Goal: Information Seeking & Learning: Learn about a topic

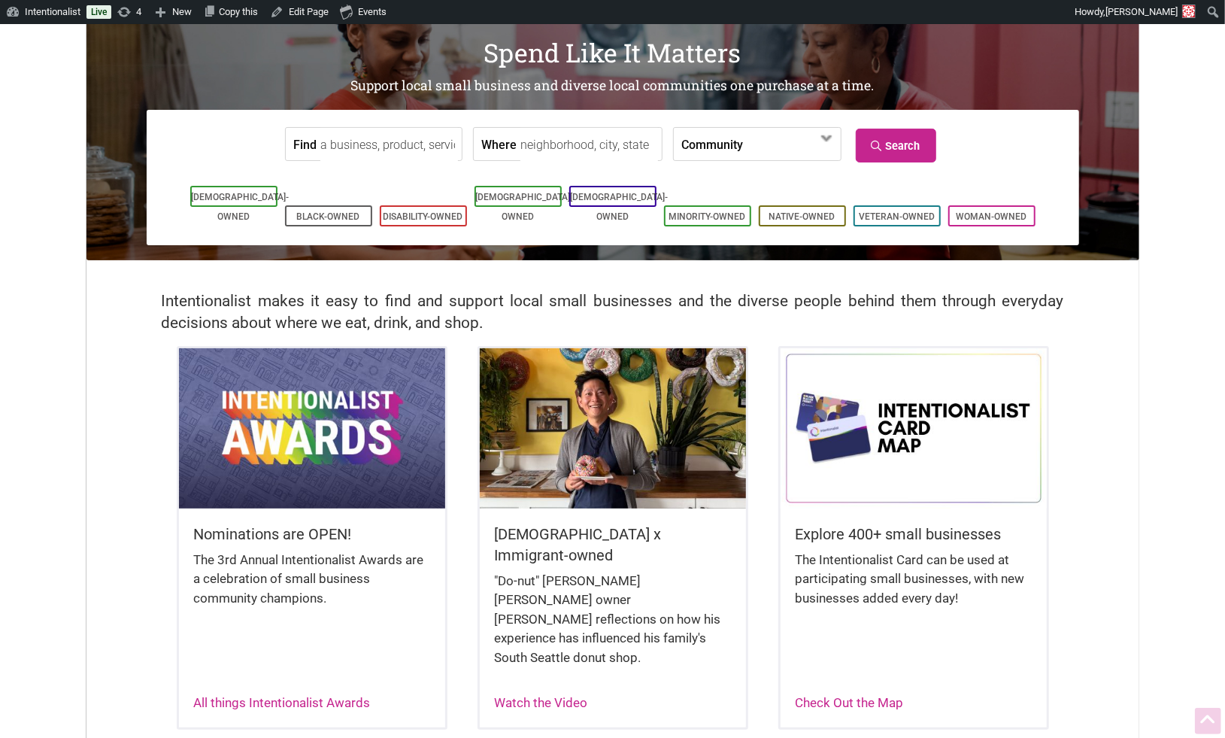
scroll to position [104, 0]
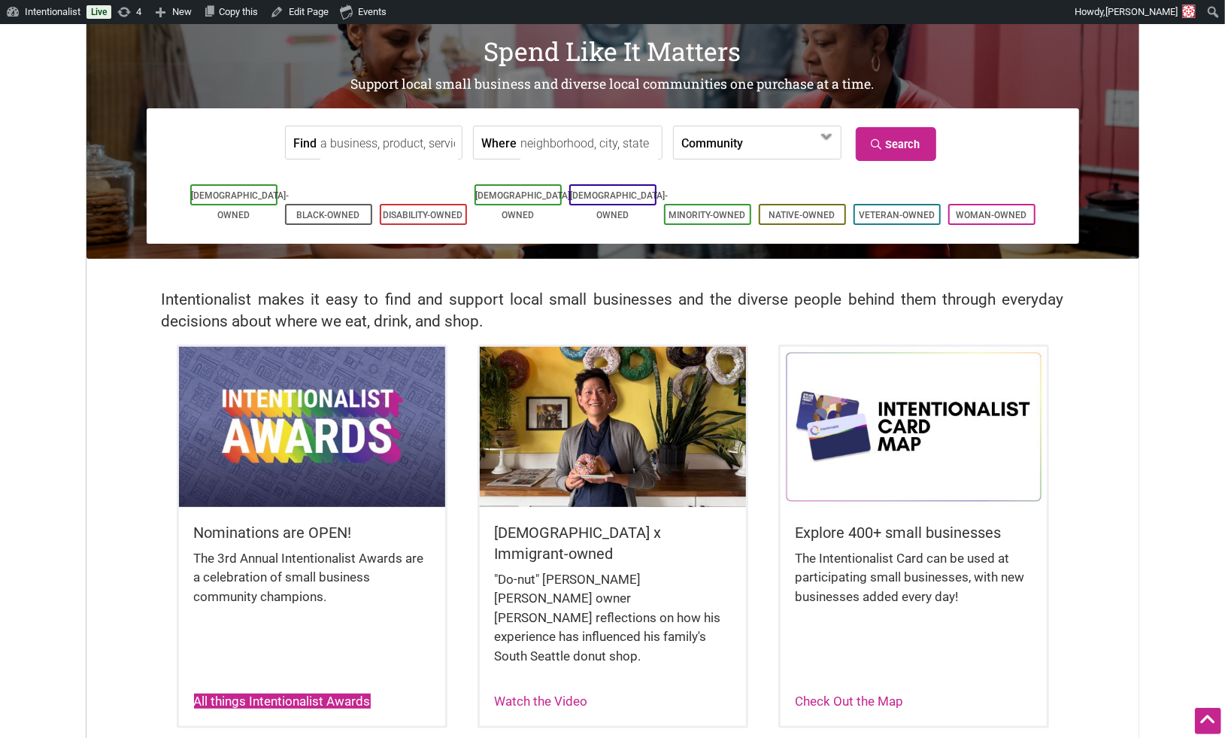
click at [292, 693] on link "All things Intentionalist Awards" at bounding box center [282, 700] width 177 height 15
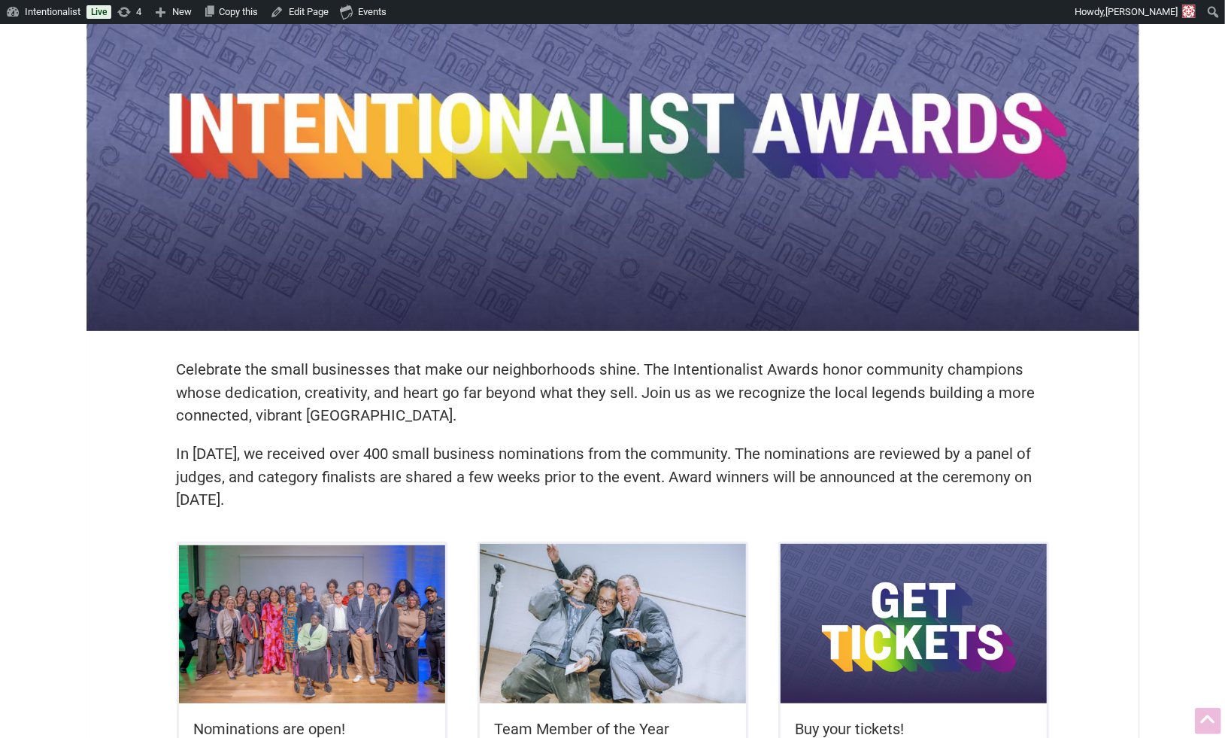
scroll to position [477, 0]
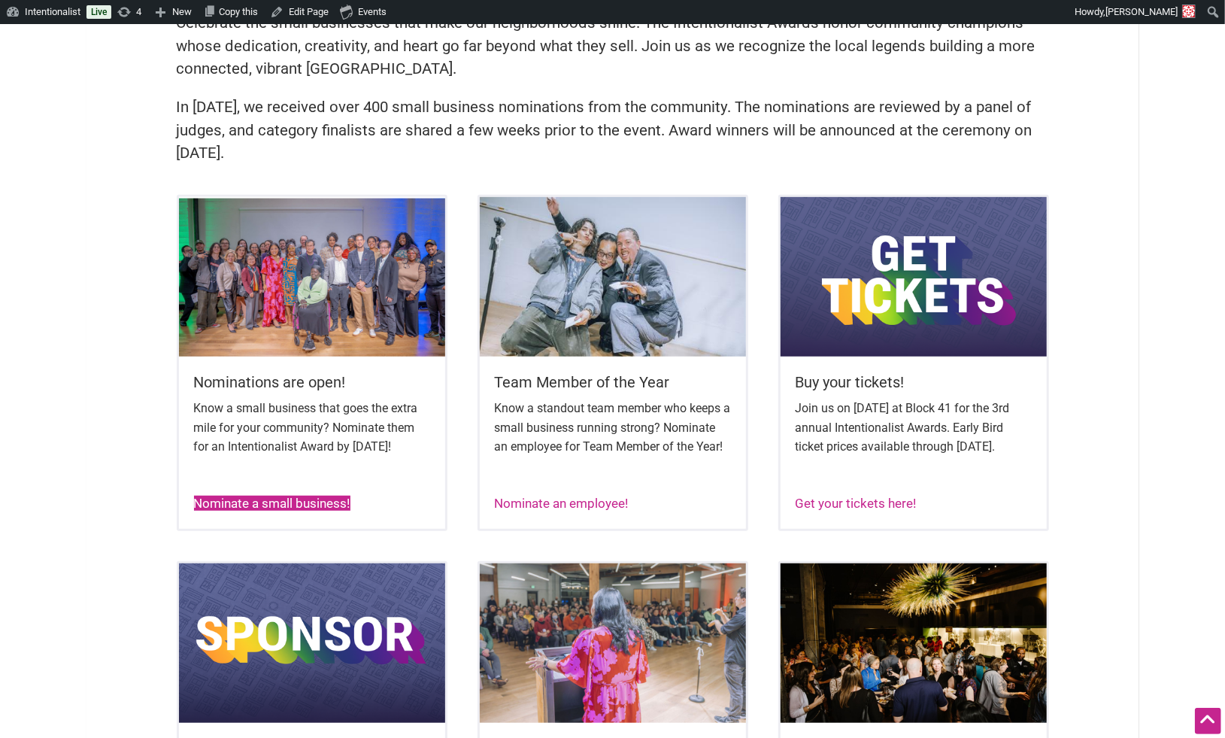
click at [300, 510] on link "Nominate a small business!" at bounding box center [272, 502] width 156 height 15
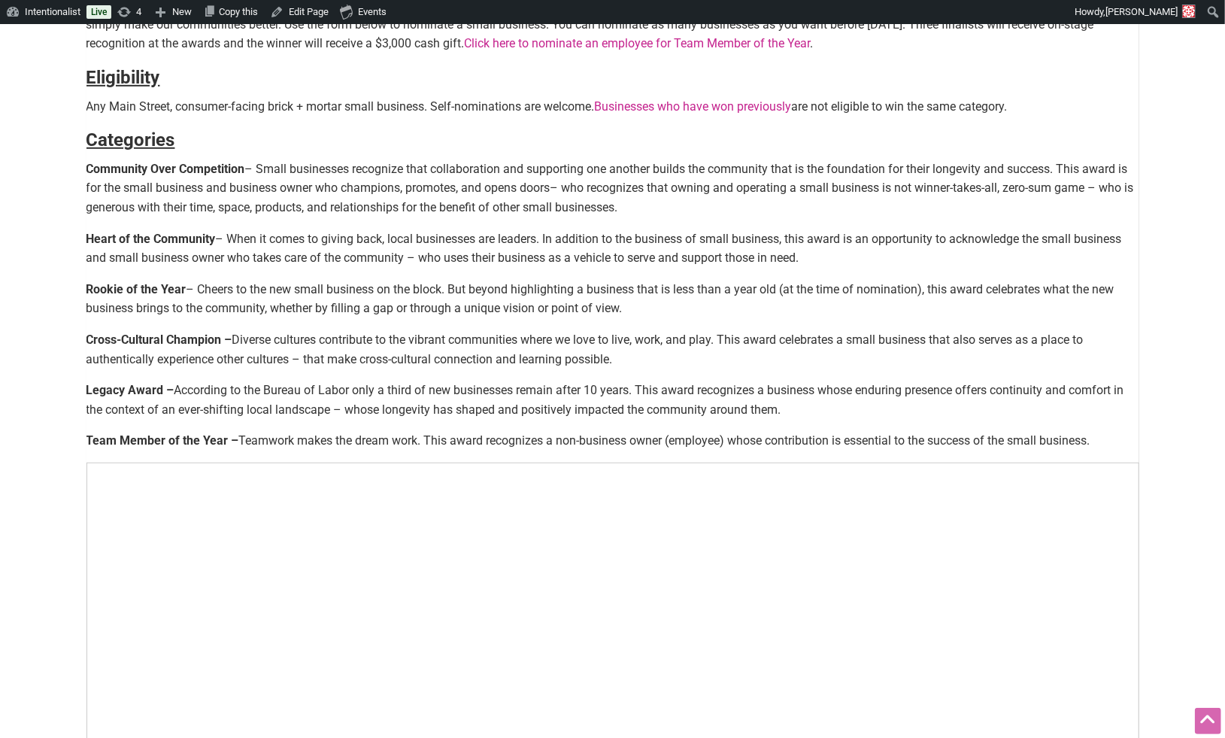
scroll to position [567, 0]
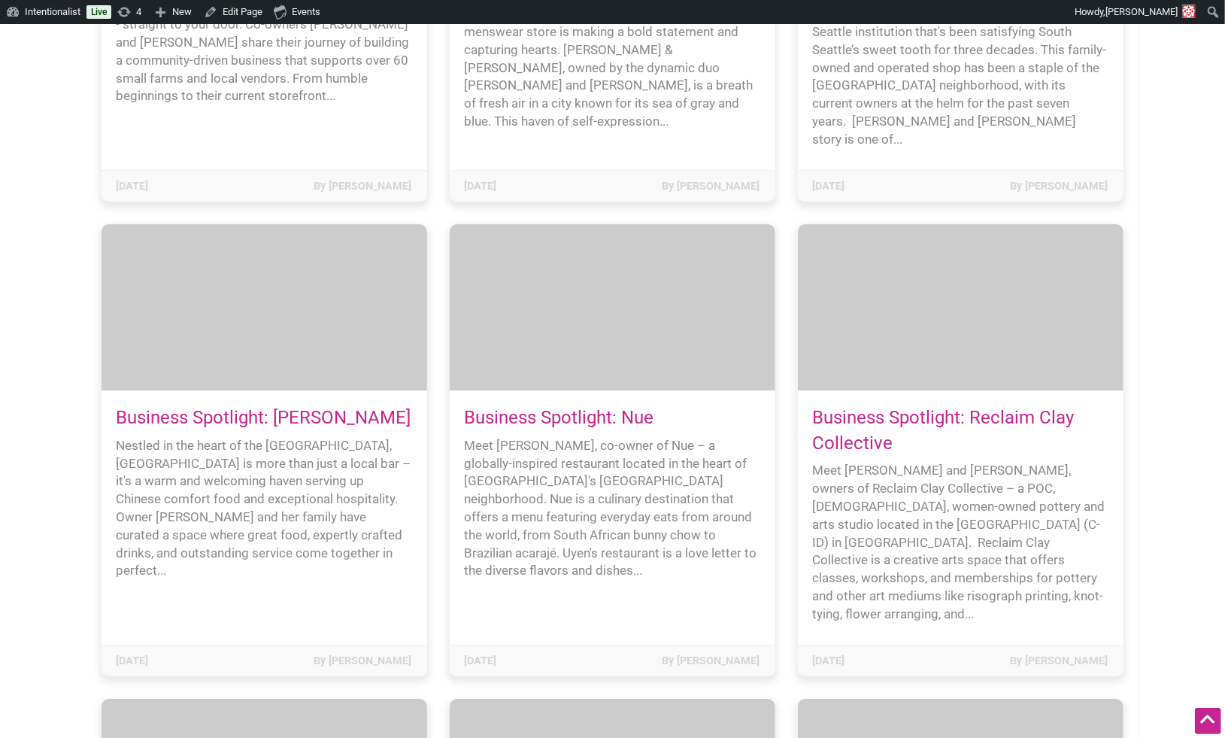
scroll to position [10368, 0]
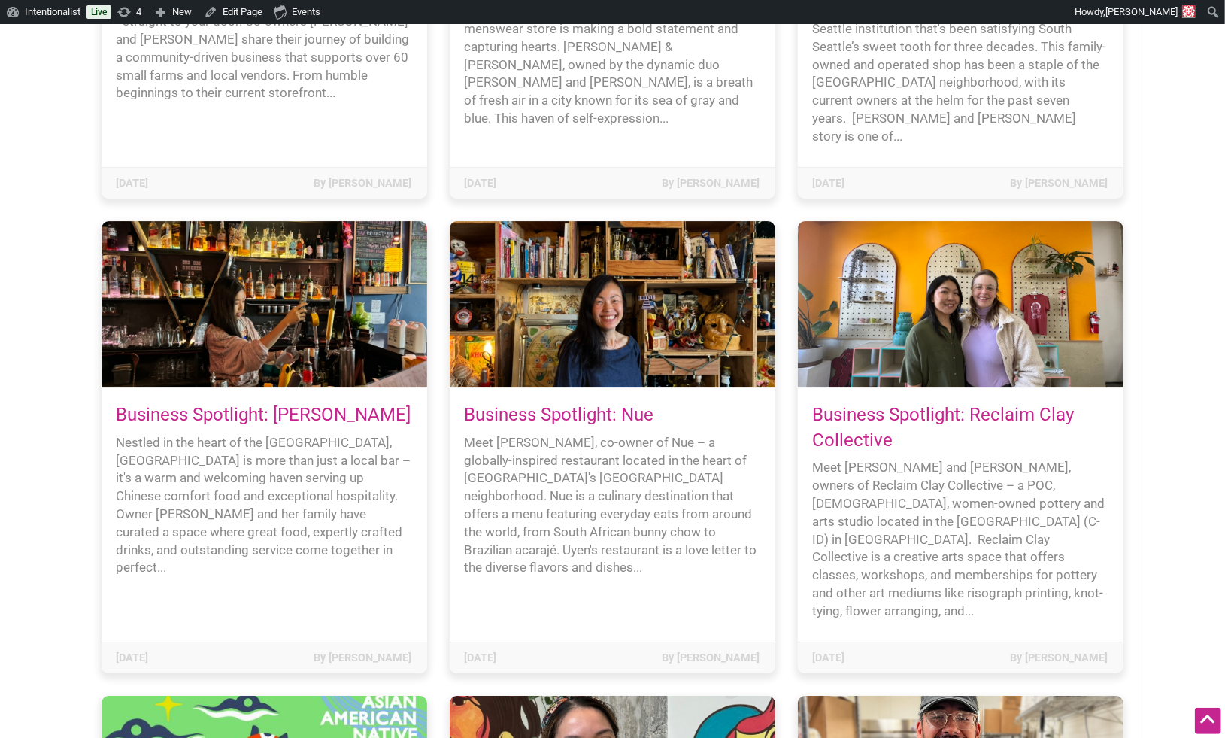
click at [551, 404] on link "Business Spotlight: Nue" at bounding box center [559, 414] width 189 height 21
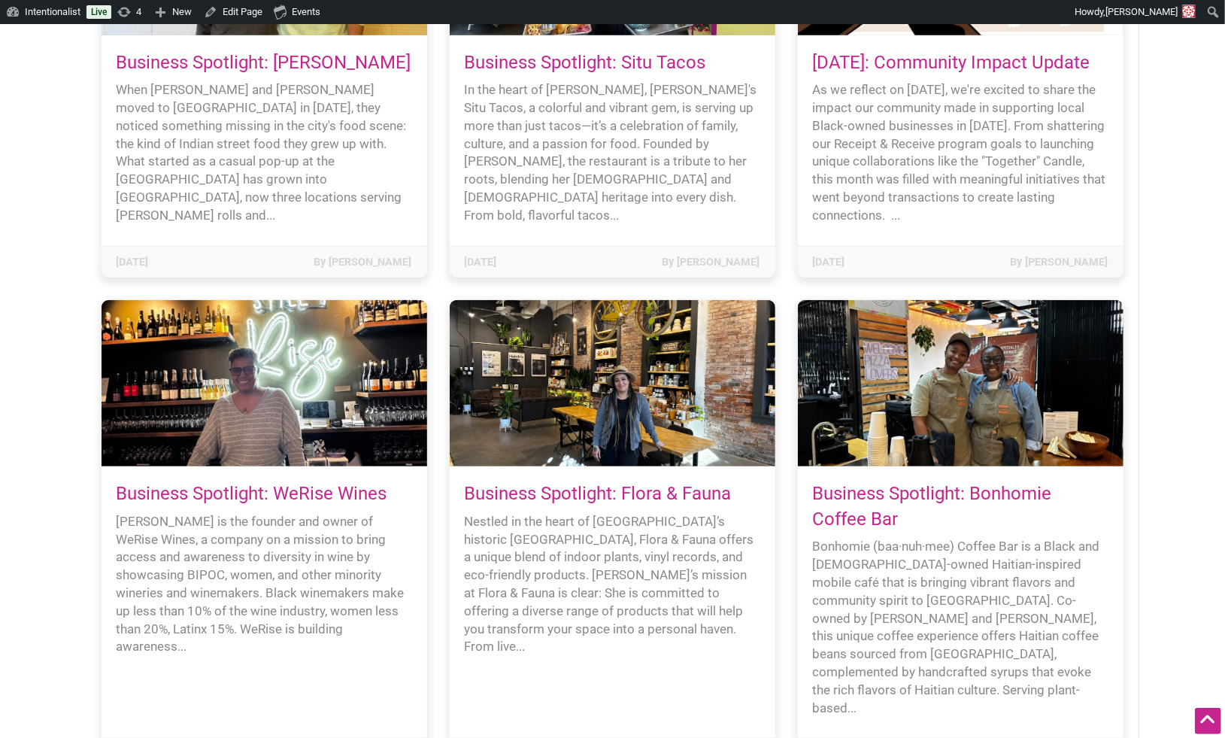
scroll to position [4633, 0]
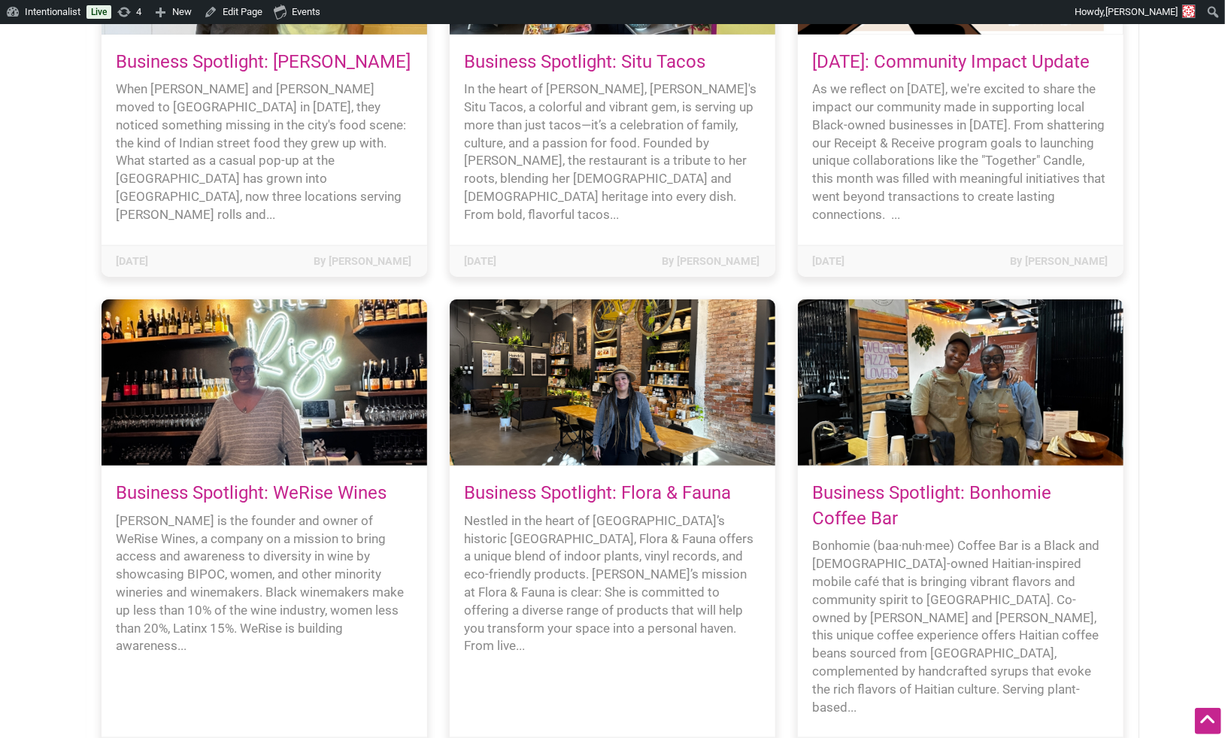
click at [239, 482] on link "Business Spotlight: WeRise Wines" at bounding box center [252, 492] width 271 height 21
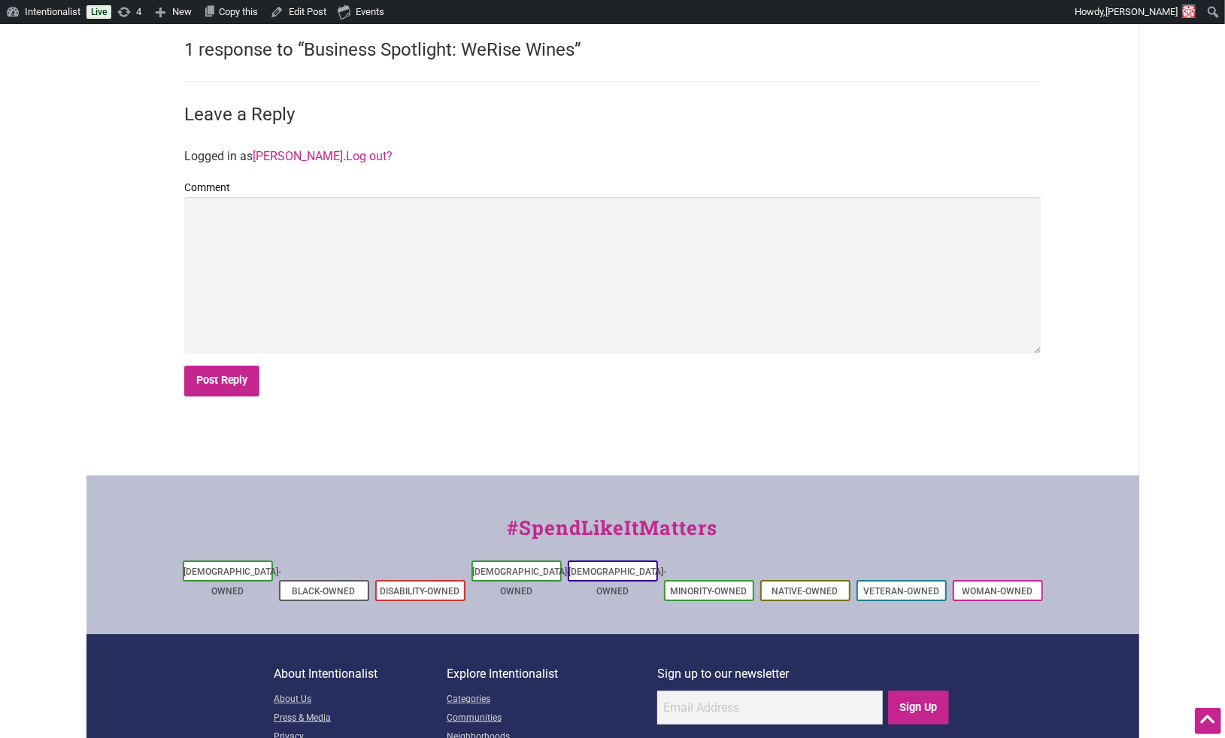
scroll to position [3116, 0]
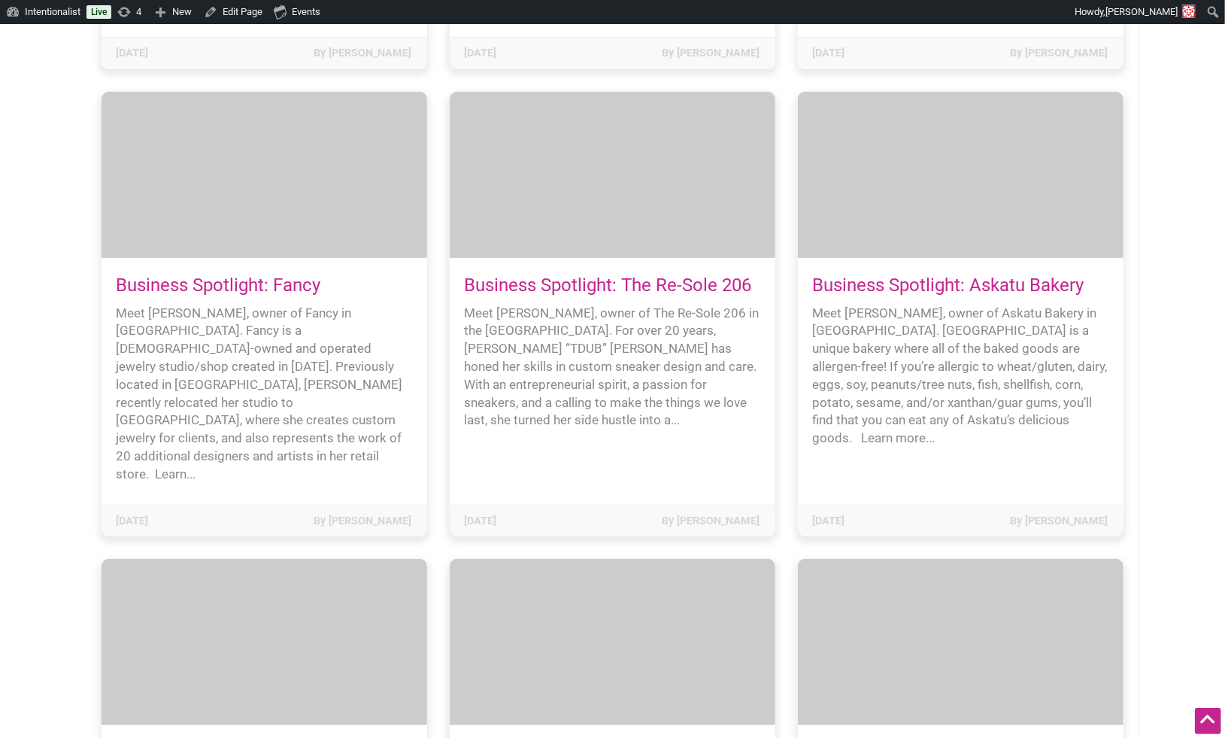
scroll to position [11456, 0]
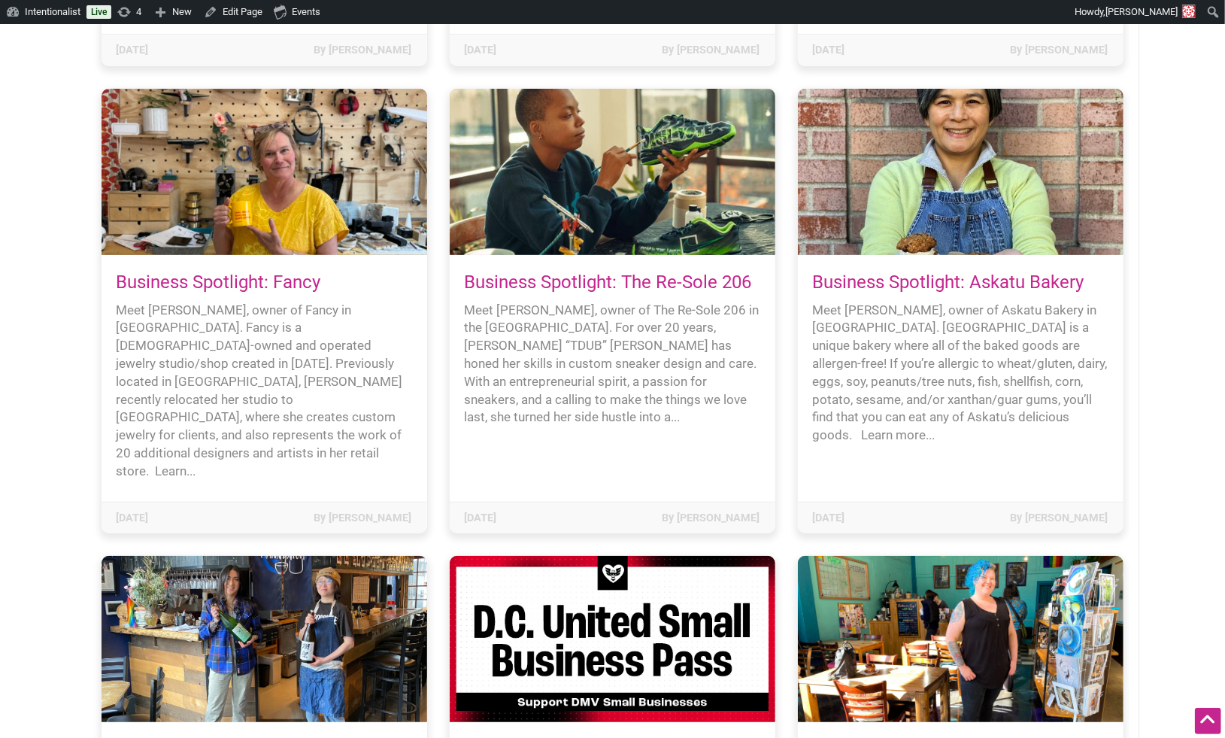
click at [299, 737] on link "Business Spotlight: Hannyatou" at bounding box center [264, 748] width 295 height 21
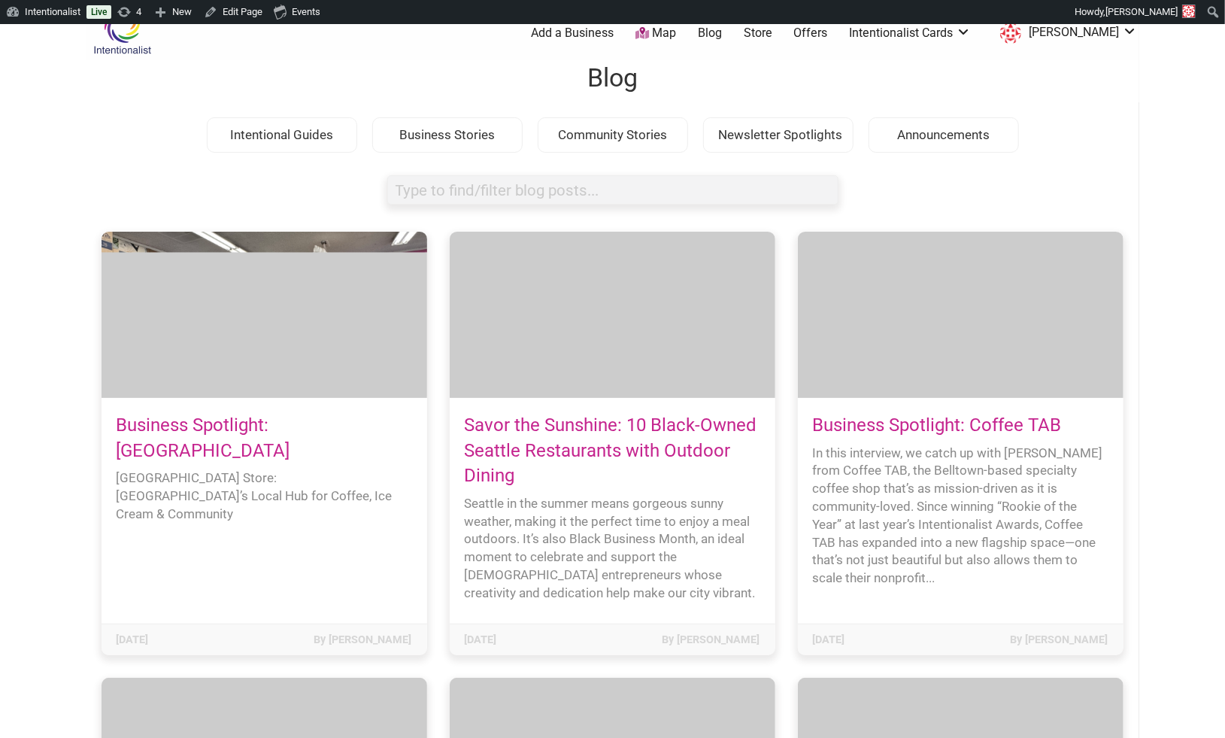
scroll to position [52, 0]
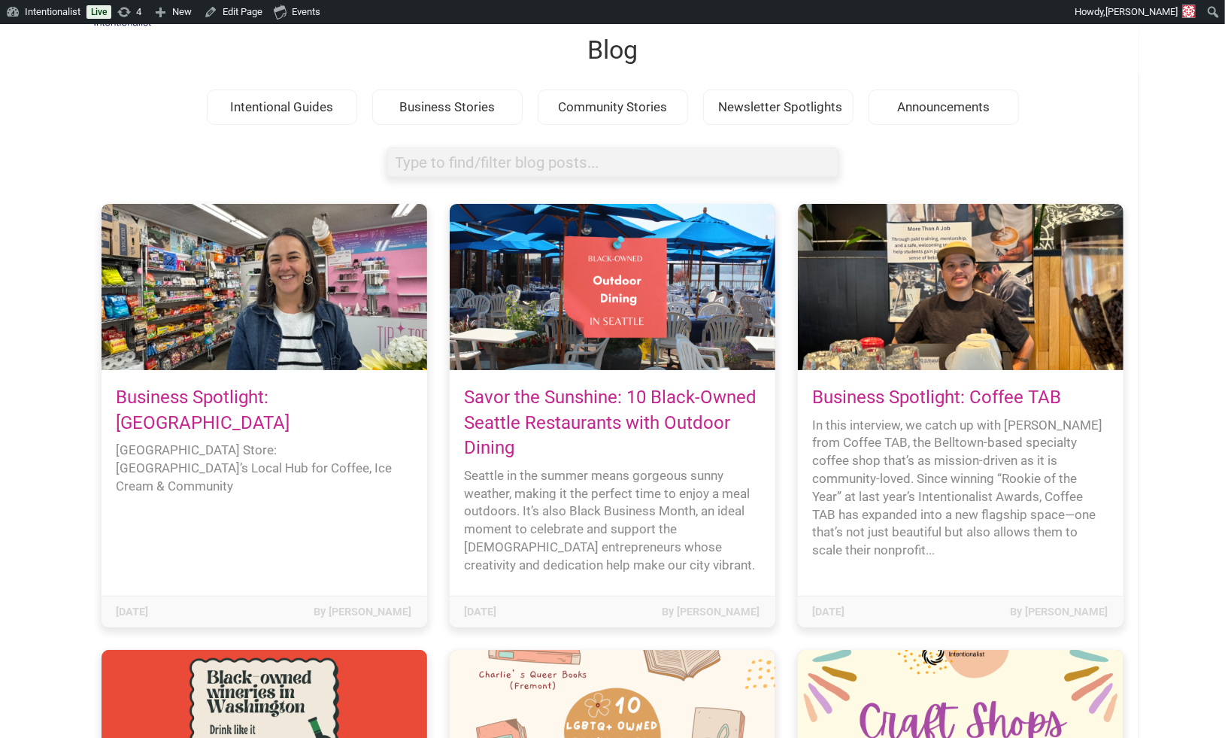
click at [278, 398] on link "Business Spotlight: Highland Park Corner Store" at bounding box center [204, 409] width 174 height 47
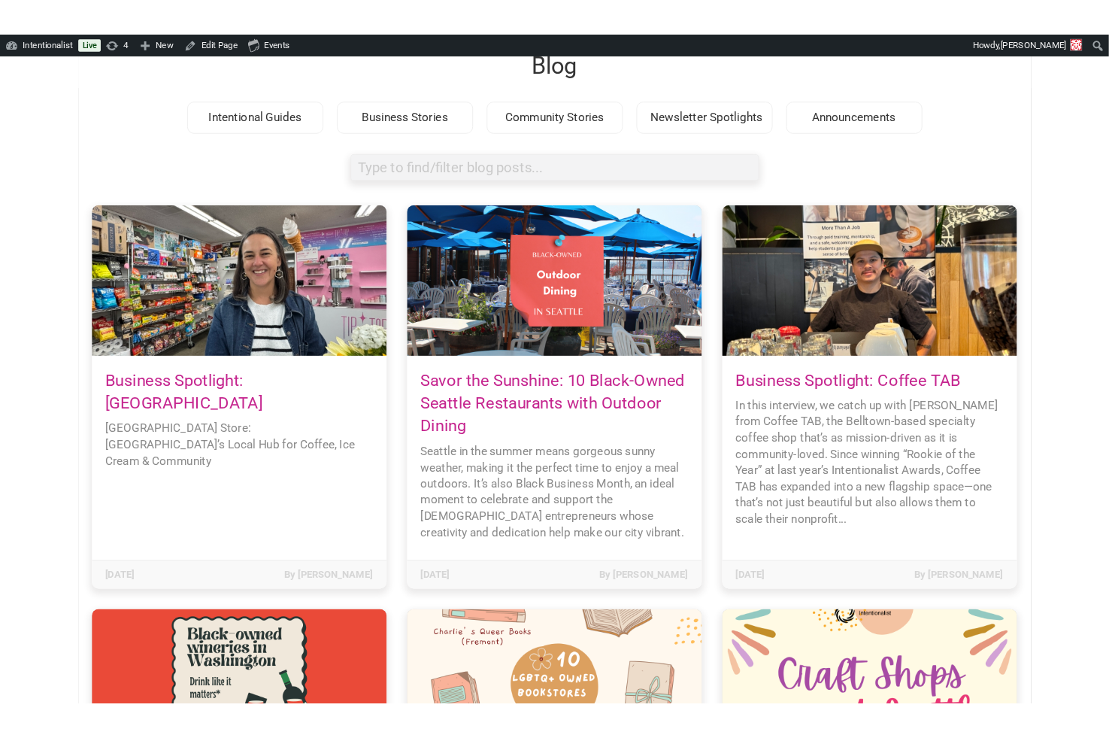
scroll to position [72, 0]
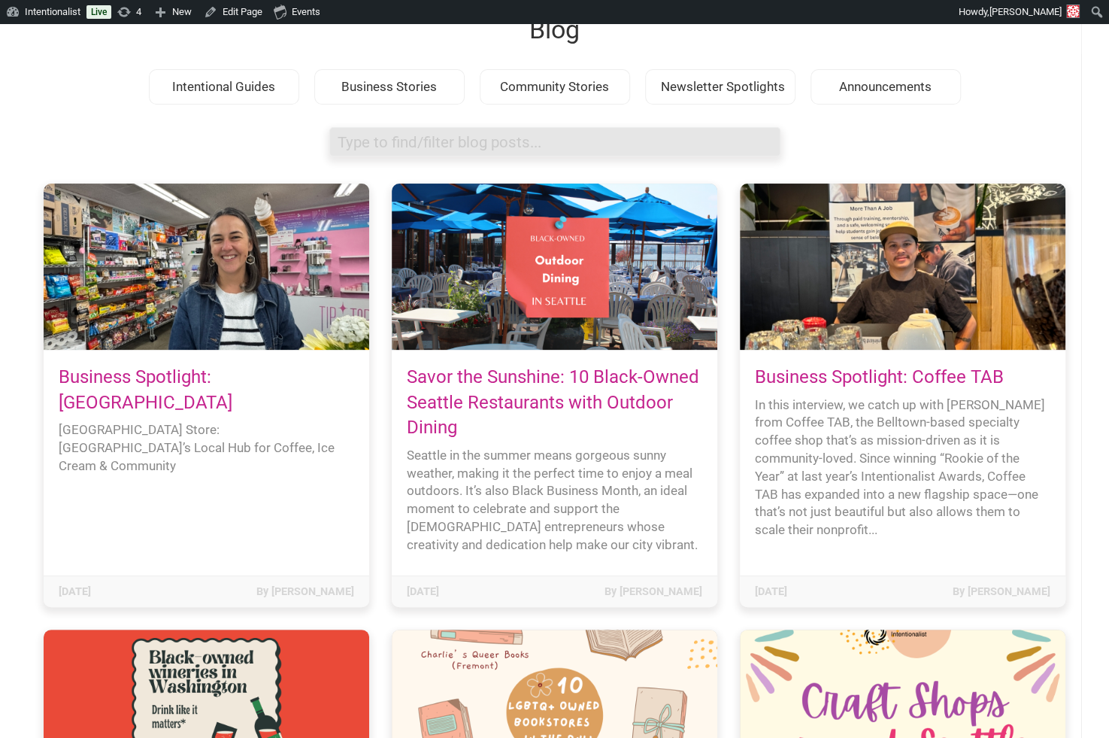
click at [395, 148] on input "search box" at bounding box center [554, 141] width 451 height 29
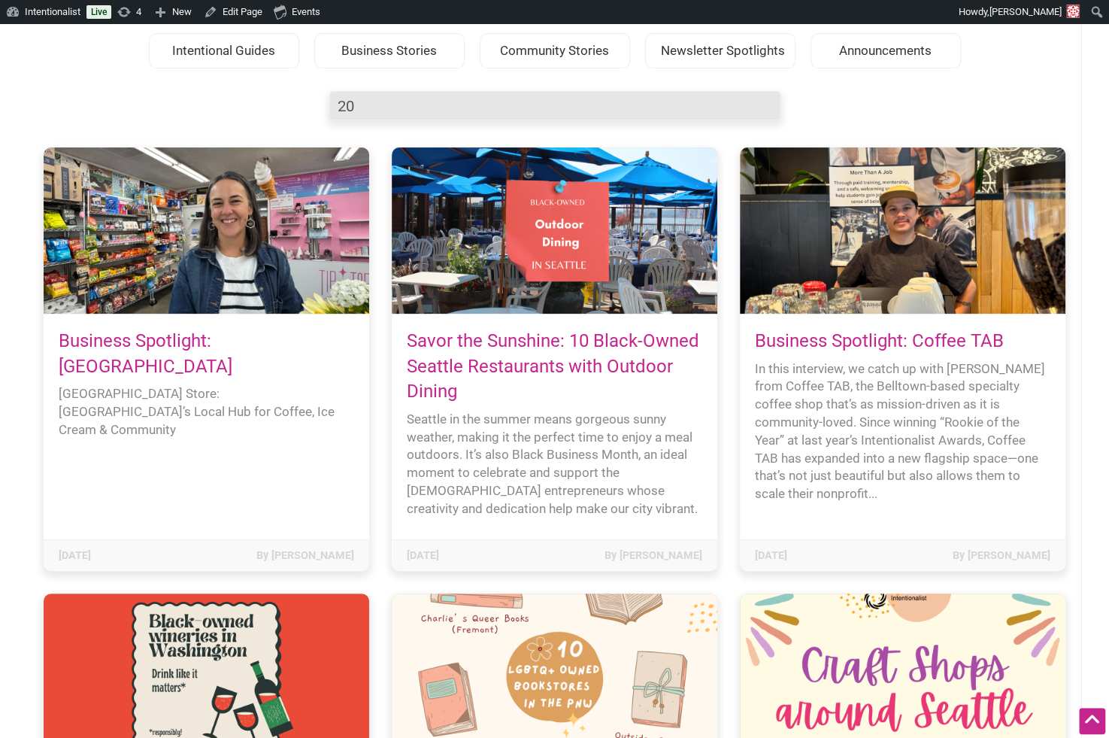
type input "2"
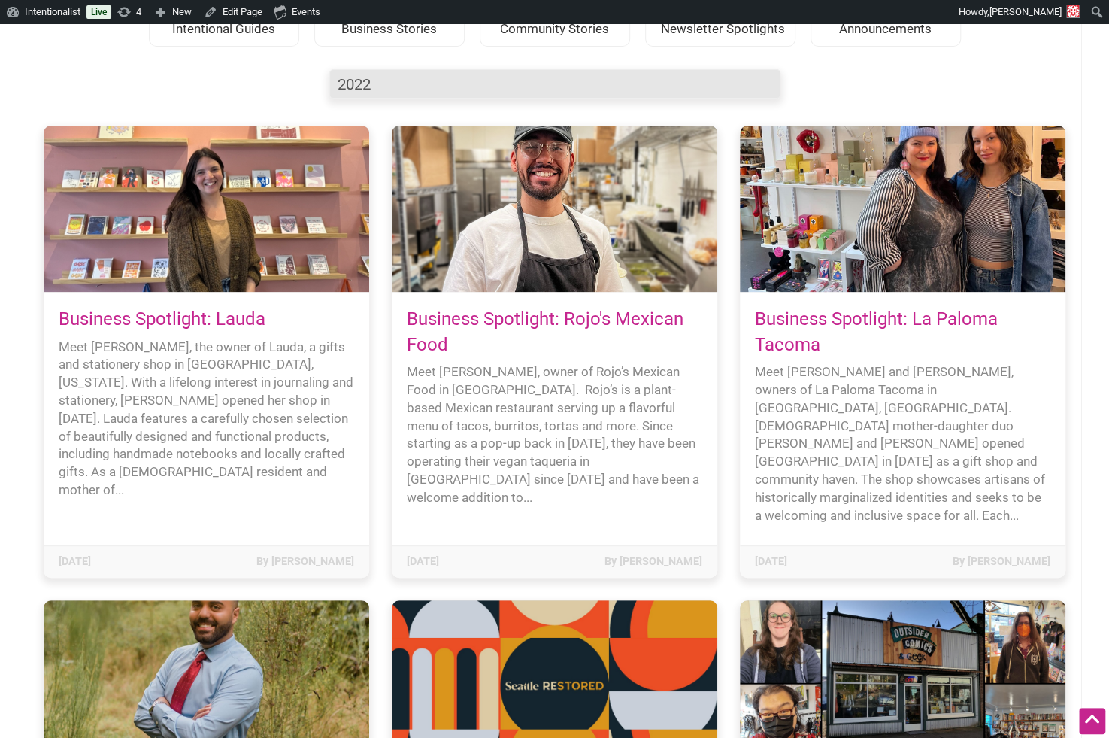
scroll to position [134, 0]
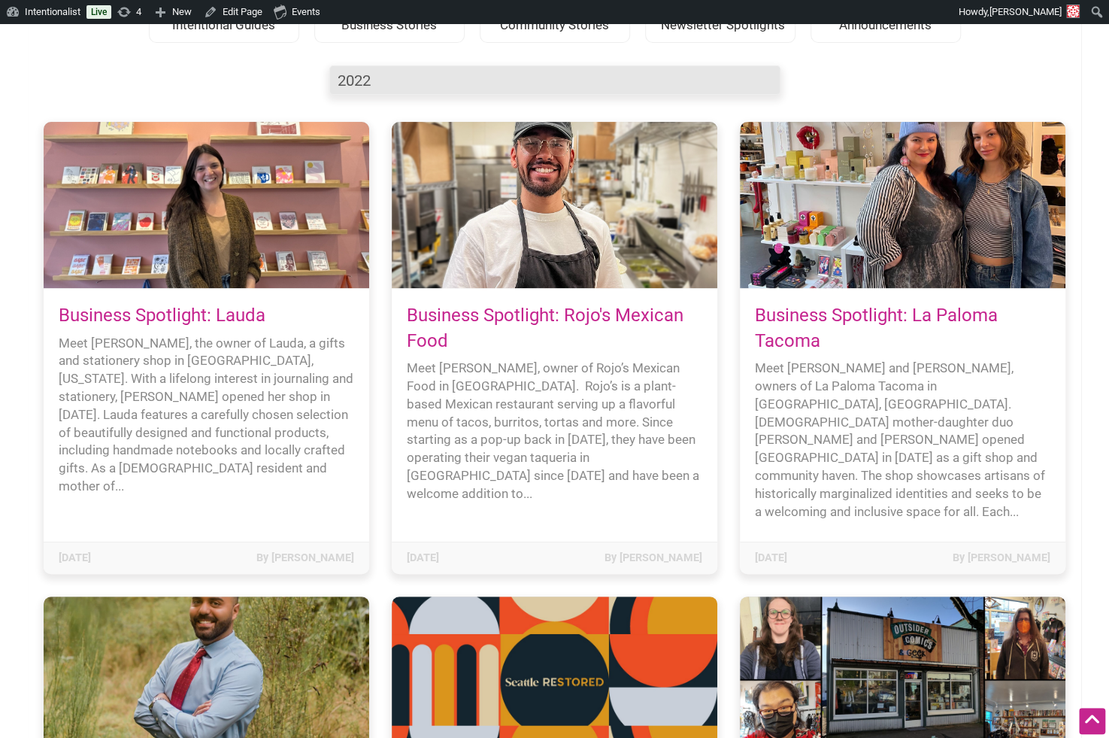
click at [374, 89] on input "2022" at bounding box center [554, 79] width 451 height 29
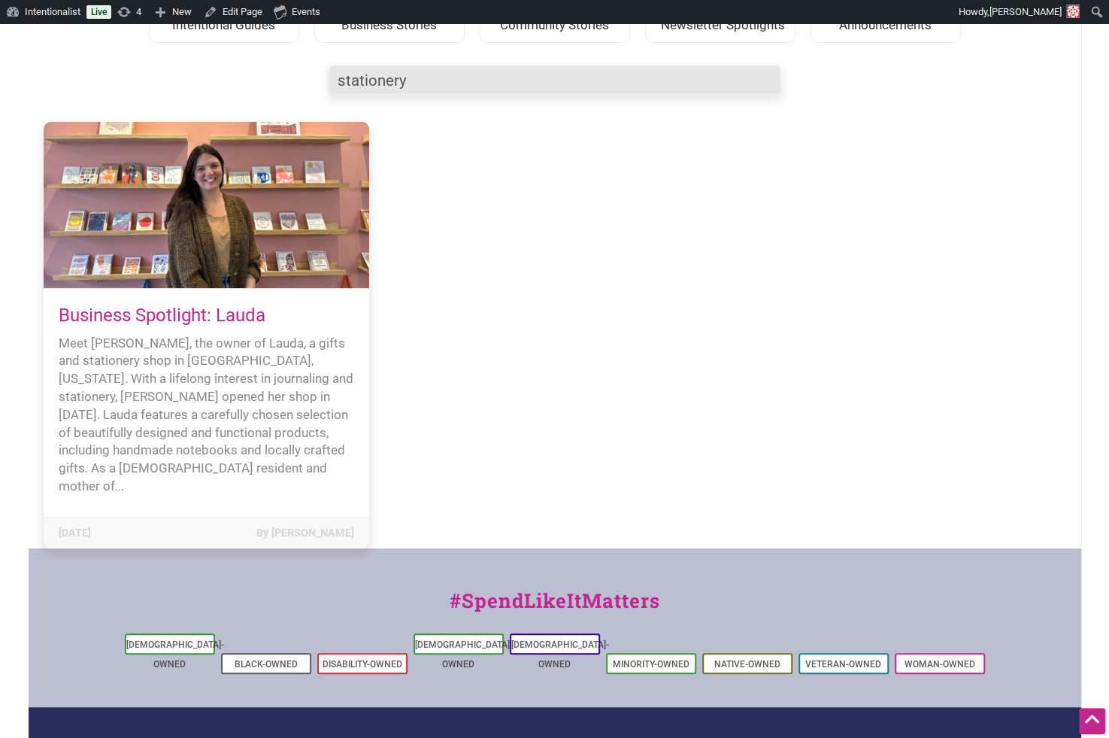
click at [423, 76] on input "stationery" at bounding box center [554, 79] width 451 height 29
type input "yoga"
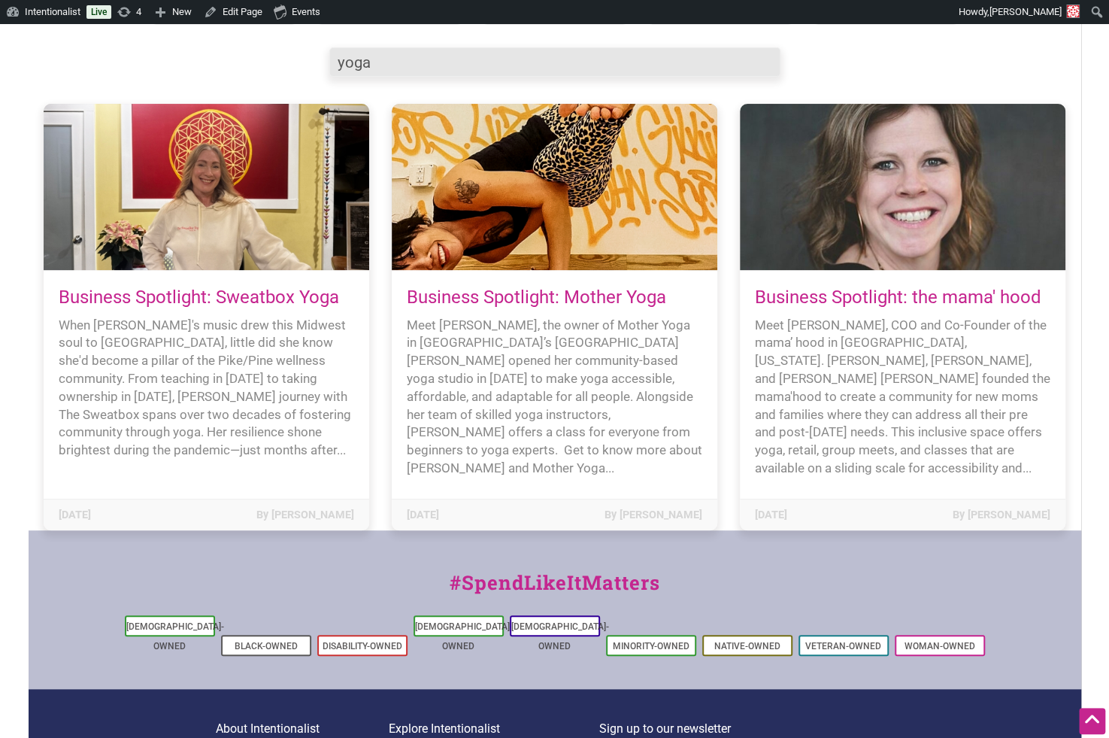
scroll to position [157, 0]
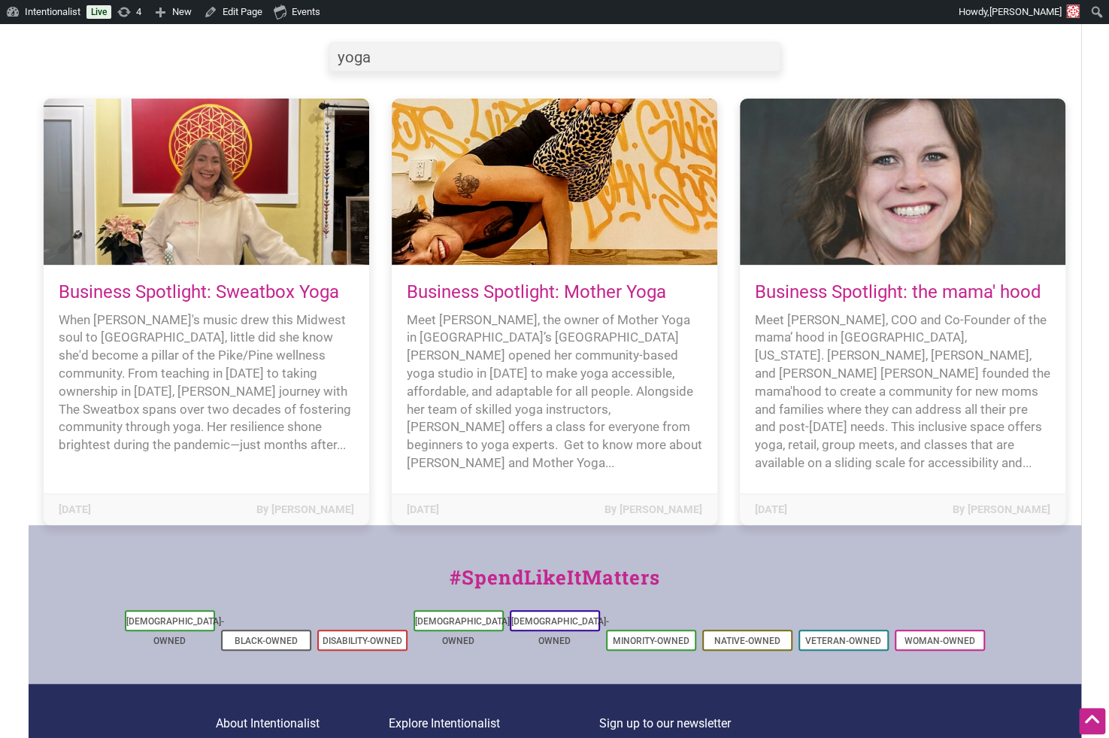
click at [288, 288] on link "Business Spotlight: Sweatbox Yoga" at bounding box center [199, 291] width 280 height 21
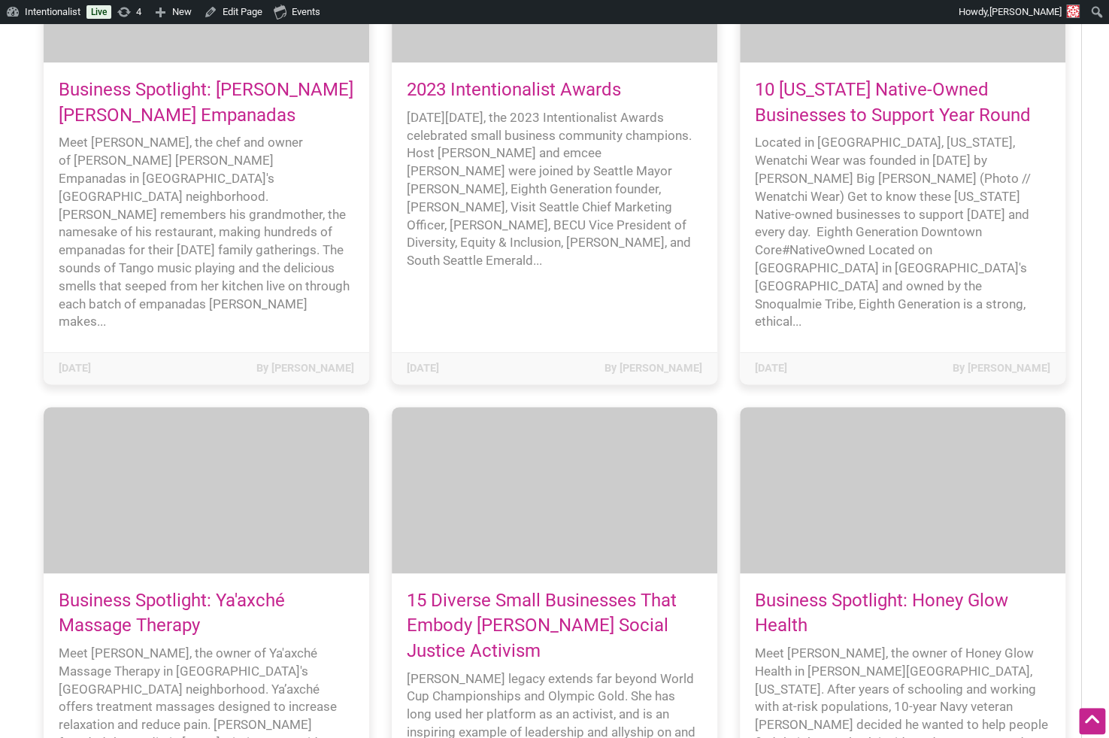
scroll to position [16860, 0]
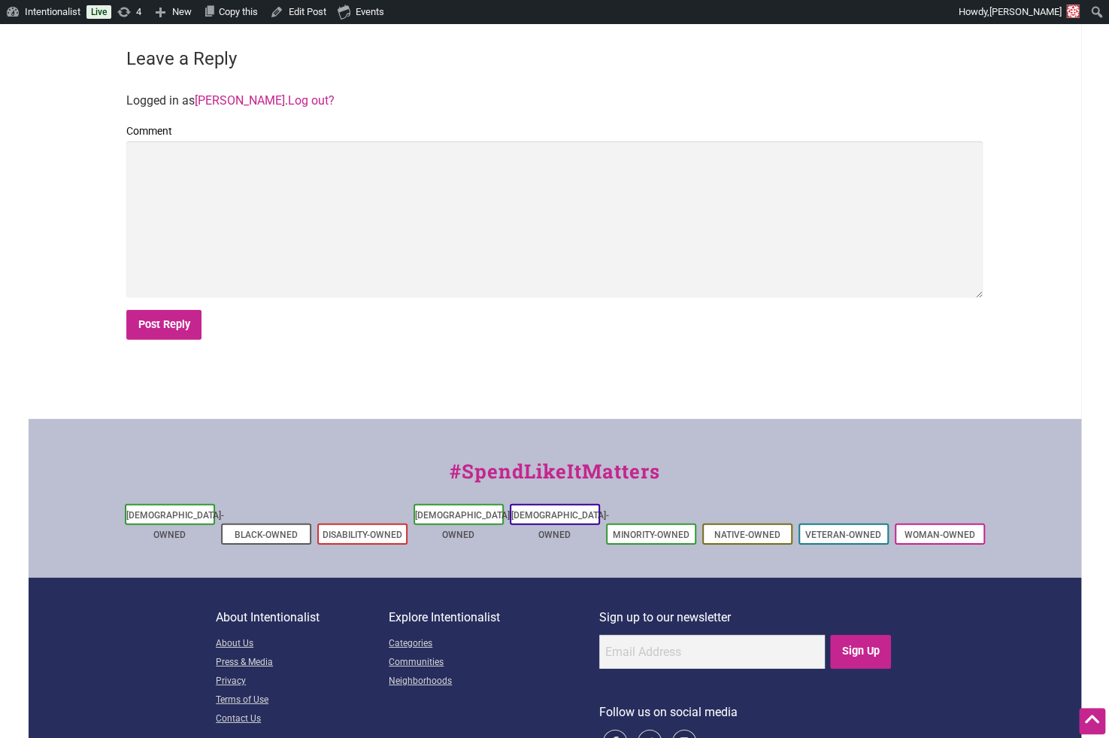
scroll to position [2371, 0]
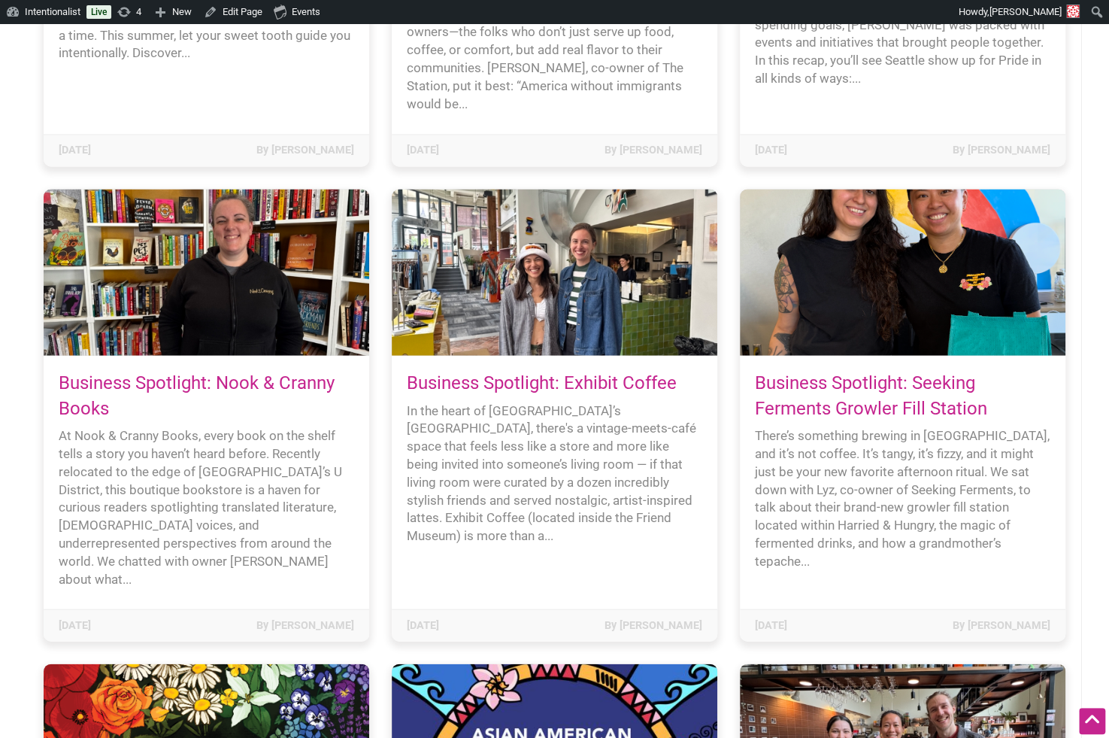
scroll to position [1466, 0]
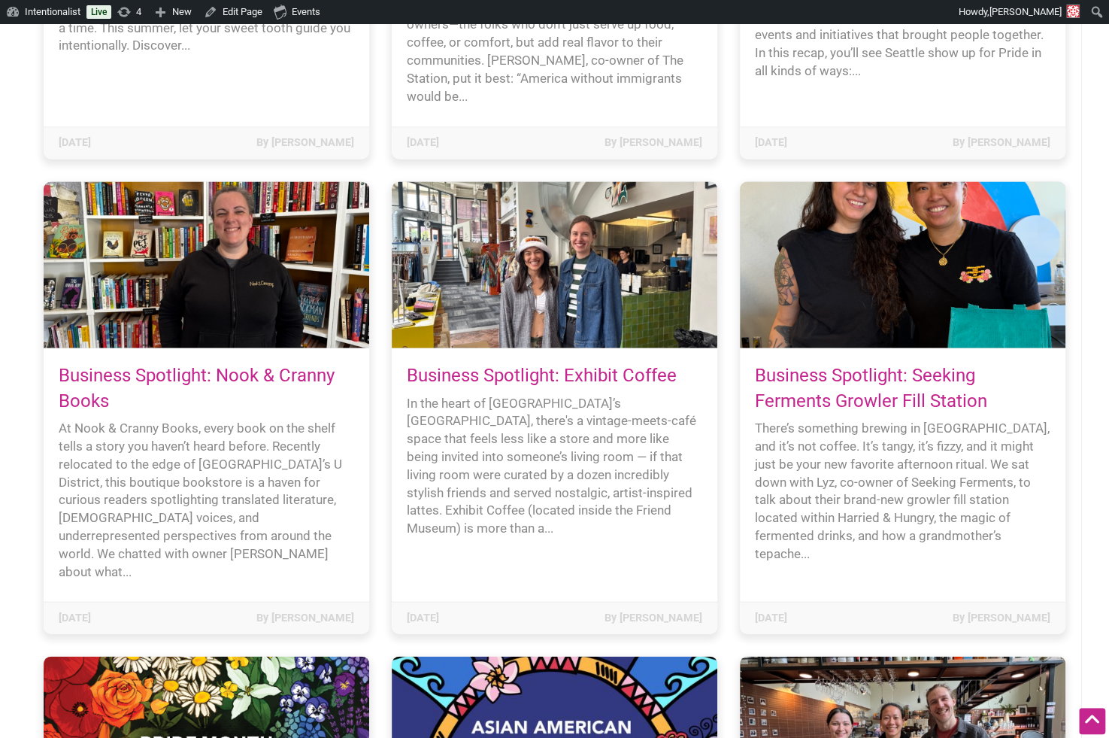
click at [126, 366] on link "Business Spotlight: Nook & Cranny Books" at bounding box center [197, 387] width 276 height 47
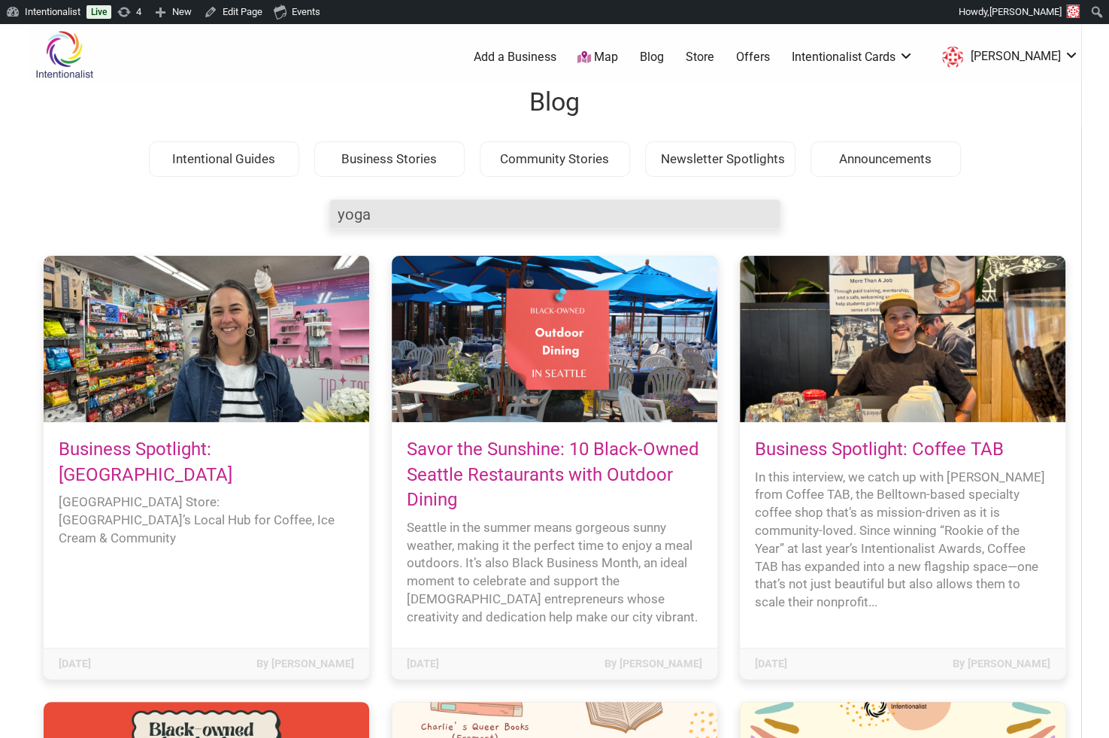
click at [363, 217] on input "yoga" at bounding box center [554, 213] width 451 height 29
type input "sarah studer"
